Goal: Consume media (video, audio)

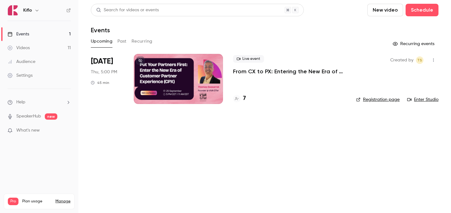
click at [32, 44] on link "Videos 11" at bounding box center [39, 48] width 78 height 14
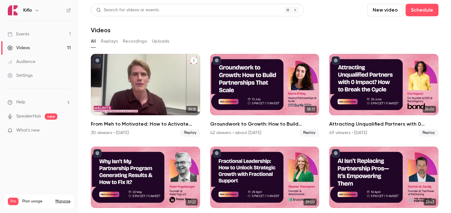
click at [168, 98] on div "From Meh to Motivated: How to Activate GTM Teams with FOMO & Competitive Drive" at bounding box center [145, 84] width 109 height 61
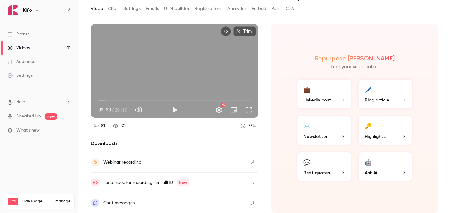
scroll to position [32, 0]
click at [170, 185] on div "Local speaker recordings in FullHD New" at bounding box center [146, 183] width 86 height 8
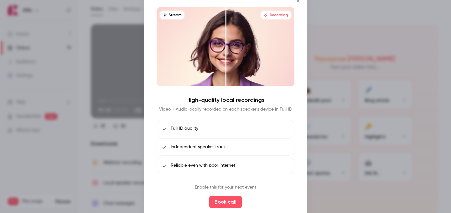
click at [300, 3] on button "Close" at bounding box center [298, 1] width 13 height 13
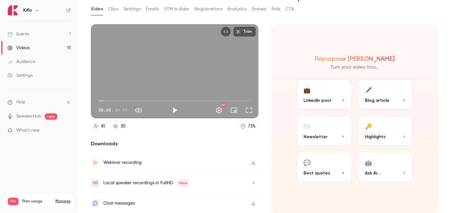
click at [256, 164] on button "button" at bounding box center [253, 163] width 10 height 10
click at [115, 128] on icon at bounding box center [115, 126] width 5 height 4
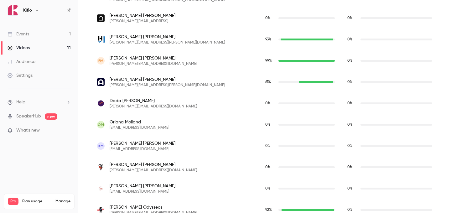
scroll to position [1071, 0]
